Goal: Task Accomplishment & Management: Use online tool/utility

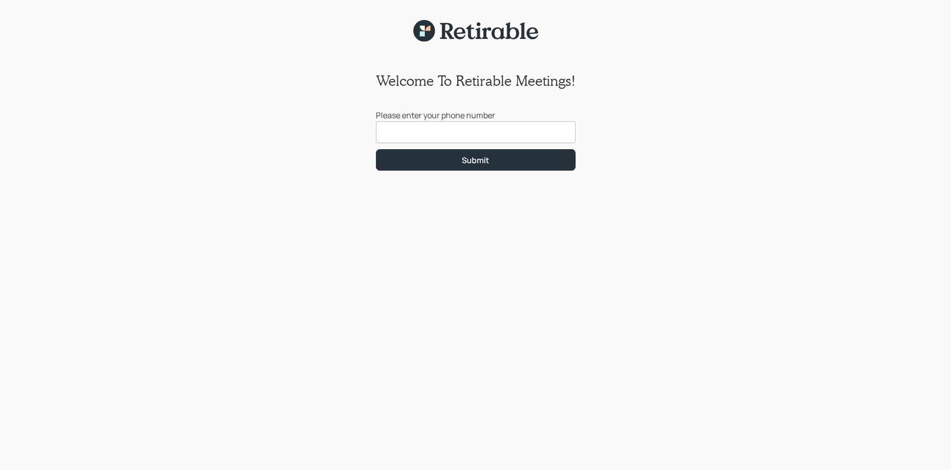
click at [487, 132] on input at bounding box center [476, 132] width 200 height 22
type input "[PHONE_NUMBER]"
click at [473, 166] on button "Submit" at bounding box center [476, 159] width 200 height 21
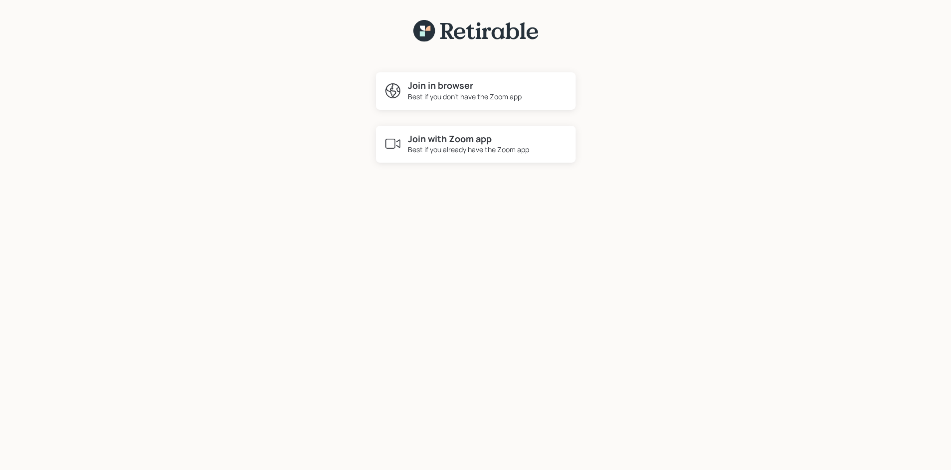
click at [411, 141] on h4 "Join with Zoom app" at bounding box center [468, 139] width 121 height 11
